Goal: Entertainment & Leisure: Browse casually

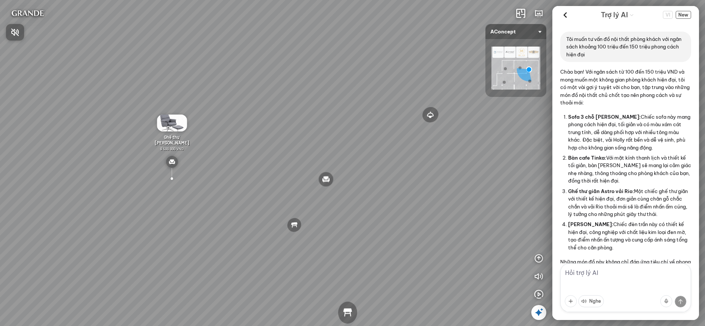
scroll to position [2266, 0]
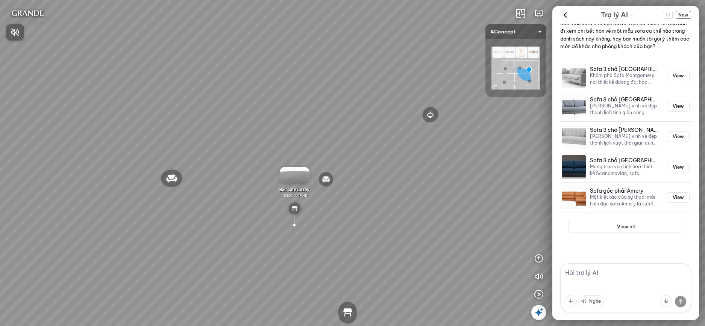
drag, startPoint x: 472, startPoint y: 210, endPoint x: 370, endPoint y: 189, distance: 104.1
click at [370, 189] on div at bounding box center [352, 163] width 705 height 326
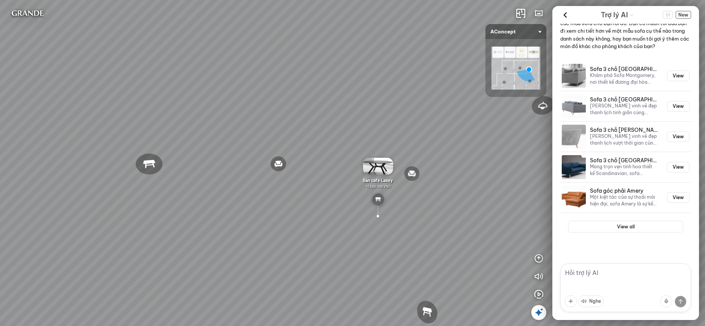
drag, startPoint x: 273, startPoint y: 184, endPoint x: 408, endPoint y: 177, distance: 134.4
click at [393, 177] on div "Đèn [PERSON_NAME] 5.300.000 VND Giường ngủ Palima 19.000.000 VND Ghế thư giãn N…" at bounding box center [352, 163] width 705 height 326
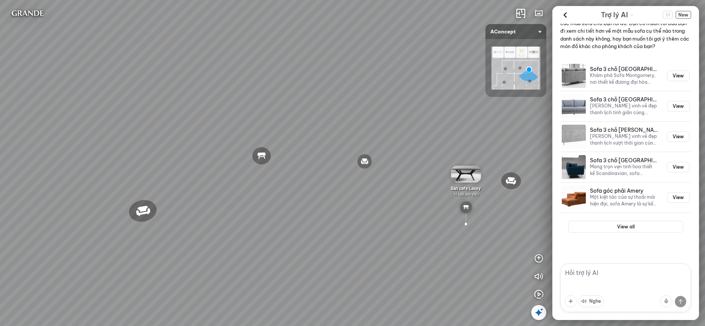
drag, startPoint x: 323, startPoint y: 177, endPoint x: 431, endPoint y: 168, distance: 108.7
click at [431, 168] on div "Đèn [PERSON_NAME] 5.300.000 VND Giường ngủ Palima 19.000.000 VND Ghế thư giãn N…" at bounding box center [352, 163] width 705 height 326
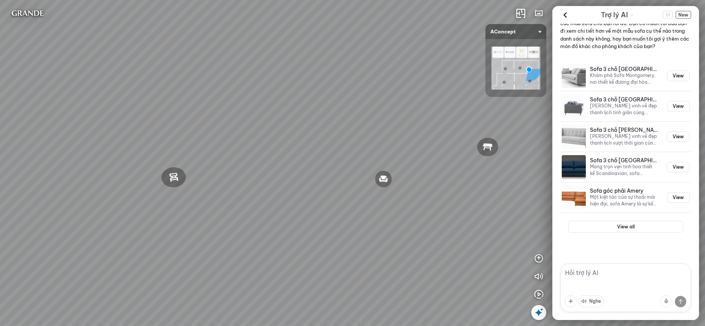
drag, startPoint x: 405, startPoint y: 165, endPoint x: 431, endPoint y: 169, distance: 26.6
click at [452, 168] on div "Đèn [PERSON_NAME] 5.300.000 VND Giường ngủ Palima 19.000.000 VND Ghế thư giãn N…" at bounding box center [352, 163] width 705 height 326
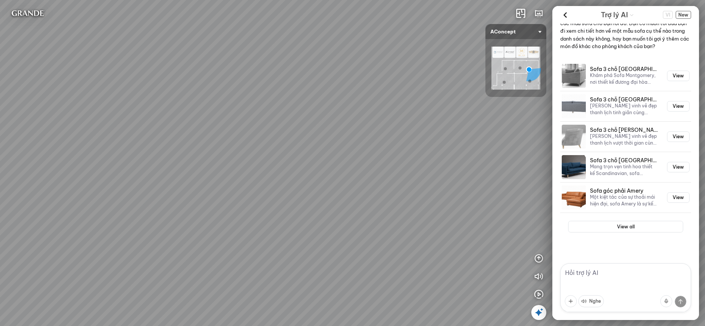
drag, startPoint x: 349, startPoint y: 165, endPoint x: 144, endPoint y: 205, distance: 209.1
click at [144, 205] on div "Đèn [PERSON_NAME] 5.300.000 VND Giường ngủ Palima 19.000.000 VND Ghế thư giãn N…" at bounding box center [352, 163] width 705 height 326
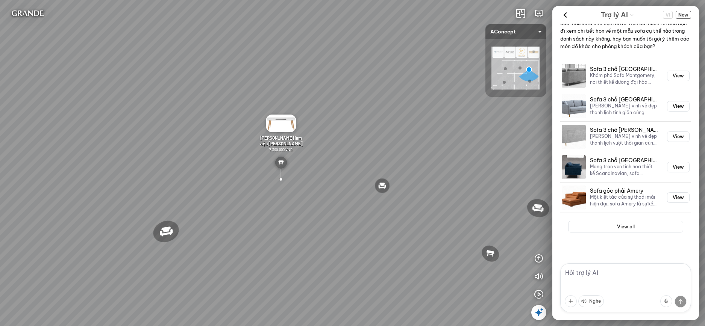
drag, startPoint x: 296, startPoint y: 195, endPoint x: 231, endPoint y: 191, distance: 65.2
click at [231, 191] on div "Đèn [PERSON_NAME] 5.300.000 VND Giường ngủ Palima 19.000.000 VND Ghế thư giãn N…" at bounding box center [352, 163] width 705 height 326
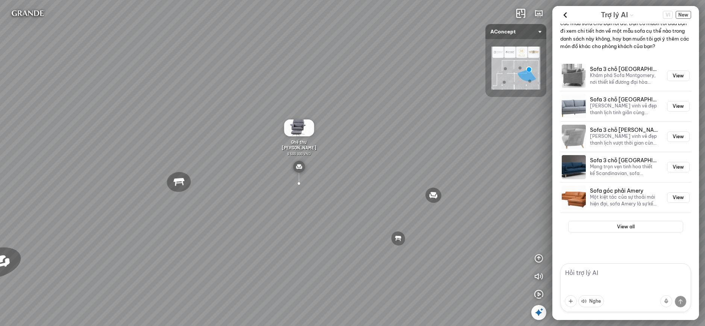
click at [350, 127] on div "Đèn [PERSON_NAME] 5.300.000 VND Giường ngủ Palima 19.000.000 VND Ghế thư giãn N…" at bounding box center [352, 163] width 705 height 326
